Goal: Go to known website: Access a specific website the user already knows

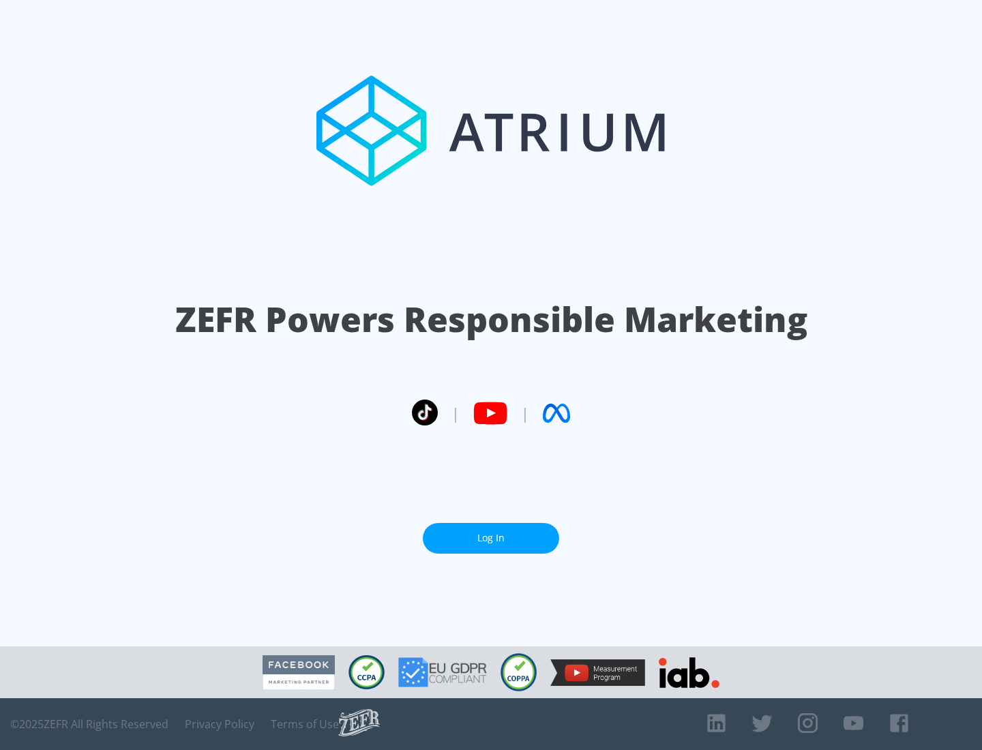
click at [491, 533] on link "Log In" at bounding box center [491, 538] width 136 height 31
